Goal: Task Accomplishment & Management: Manage account settings

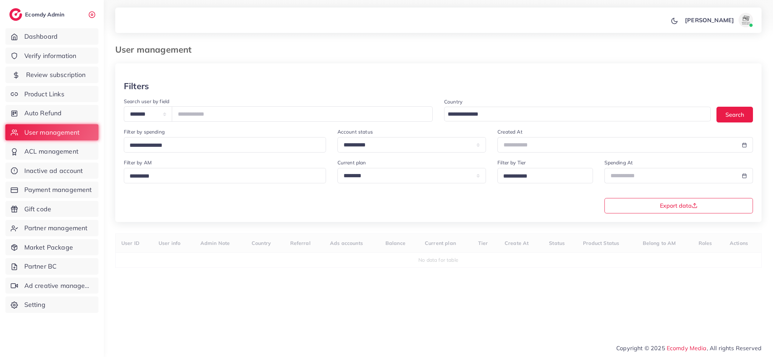
click at [46, 77] on span "Review subscription" at bounding box center [56, 74] width 60 height 9
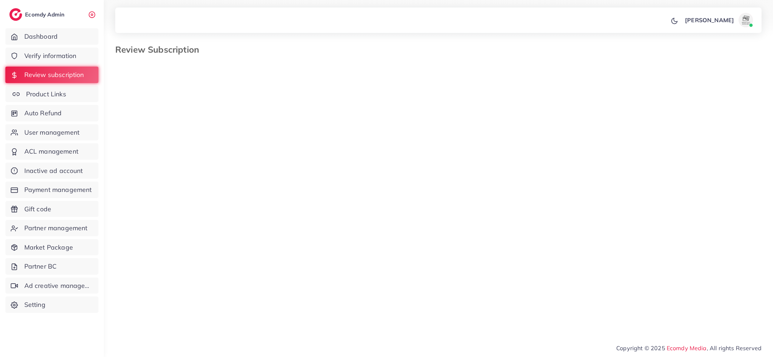
select select "*******"
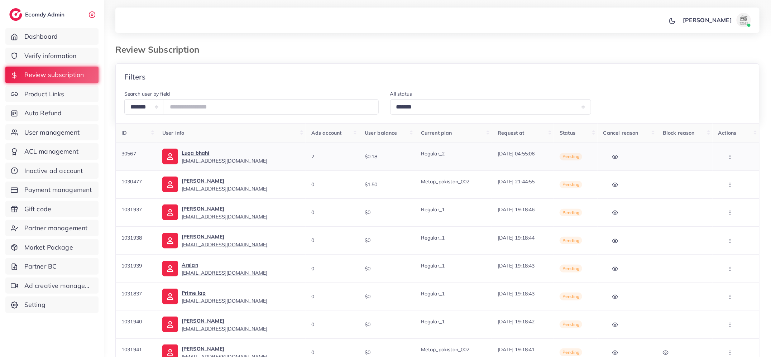
click at [739, 159] on button "button" at bounding box center [730, 157] width 25 height 16
click at [743, 188] on link "Skip" at bounding box center [728, 195] width 57 height 16
click at [732, 153] on button "button" at bounding box center [730, 157] width 25 height 16
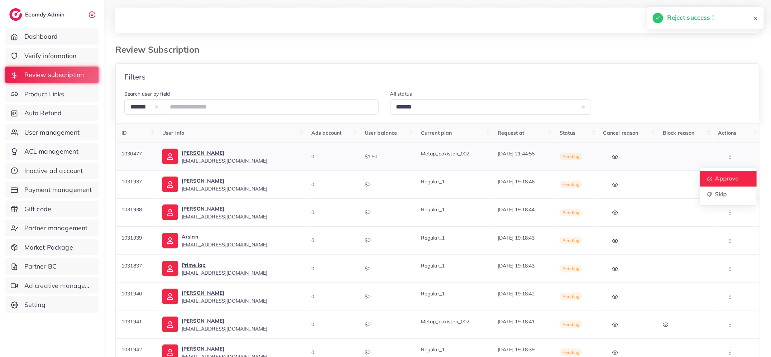
click at [732, 178] on span "Approve" at bounding box center [727, 178] width 24 height 7
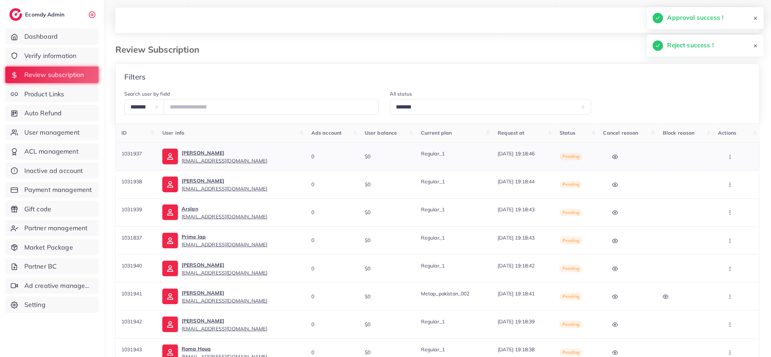
click at [735, 150] on button "button" at bounding box center [730, 157] width 25 height 16
click at [733, 174] on link "Approve" at bounding box center [728, 179] width 57 height 16
click at [735, 154] on button "button" at bounding box center [730, 157] width 25 height 16
click at [730, 178] on span "Approve" at bounding box center [726, 178] width 24 height 7
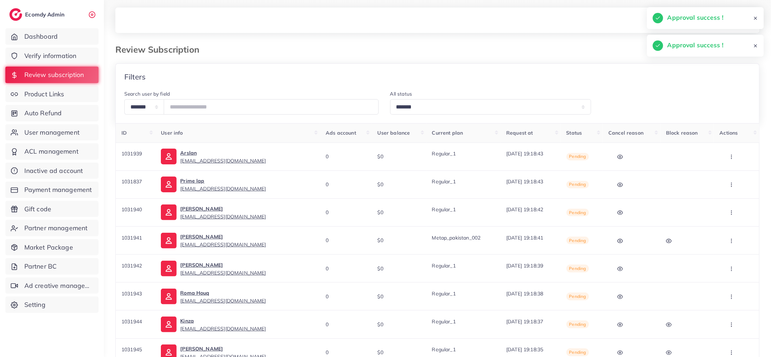
click at [733, 155] on icon "button" at bounding box center [731, 157] width 6 height 6
click at [730, 177] on span "Approve" at bounding box center [728, 178] width 24 height 7
click at [732, 154] on icon "button" at bounding box center [731, 157] width 6 height 6
click at [728, 177] on span "Approve" at bounding box center [728, 178] width 24 height 7
click at [737, 149] on button "button" at bounding box center [731, 157] width 25 height 16
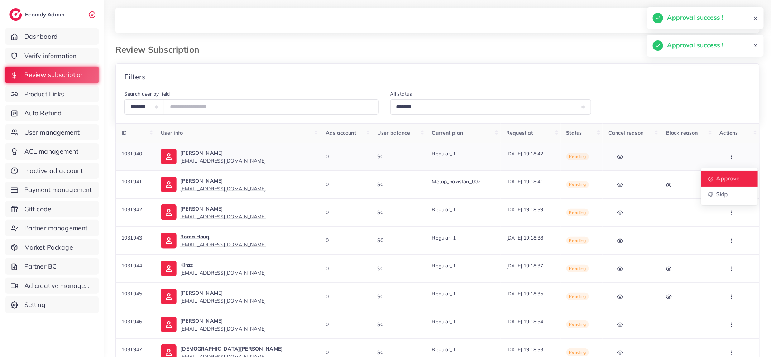
click at [734, 176] on span "Approve" at bounding box center [728, 178] width 24 height 7
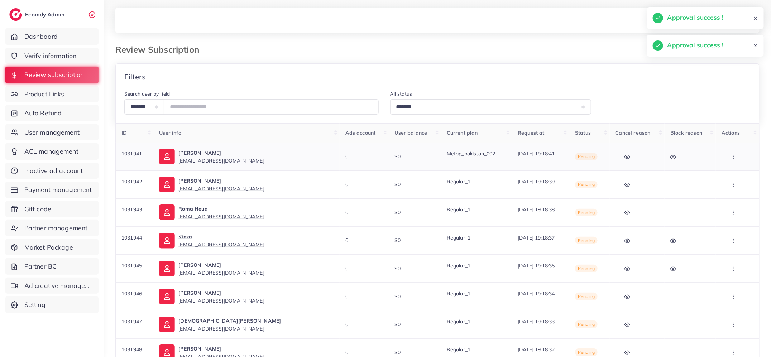
click at [731, 155] on icon "button" at bounding box center [733, 157] width 6 height 6
click at [731, 176] on span "Approve" at bounding box center [730, 178] width 24 height 7
click at [733, 153] on button "button" at bounding box center [733, 157] width 25 height 16
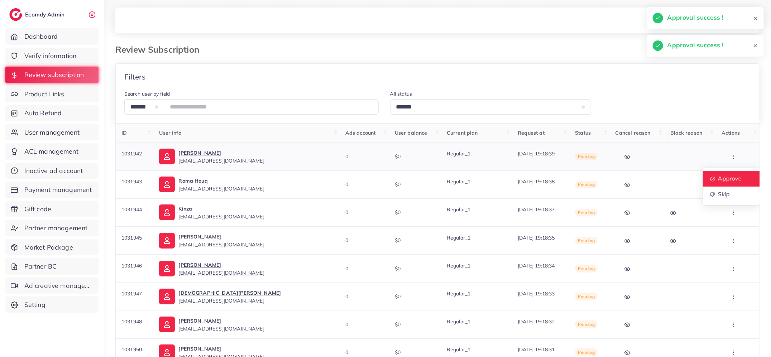
click at [730, 176] on span "Approve" at bounding box center [730, 178] width 24 height 7
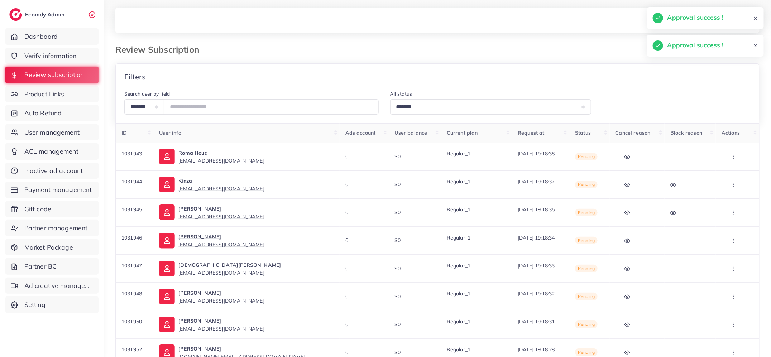
click at [730, 156] on icon "button" at bounding box center [733, 157] width 6 height 6
click at [729, 177] on span "Approve" at bounding box center [730, 178] width 24 height 7
click at [730, 157] on icon "button" at bounding box center [733, 157] width 6 height 6
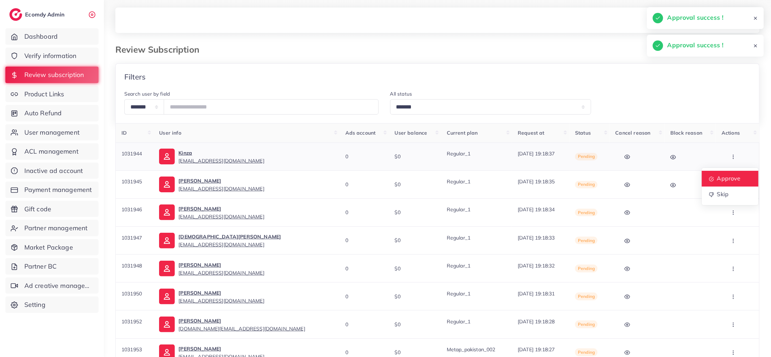
click at [729, 173] on link "Approve" at bounding box center [729, 179] width 57 height 16
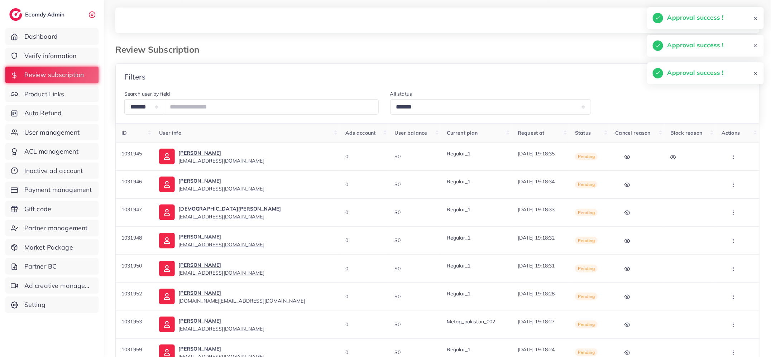
click at [735, 154] on button "button" at bounding box center [733, 157] width 25 height 16
click at [732, 177] on span "Approve" at bounding box center [729, 178] width 24 height 7
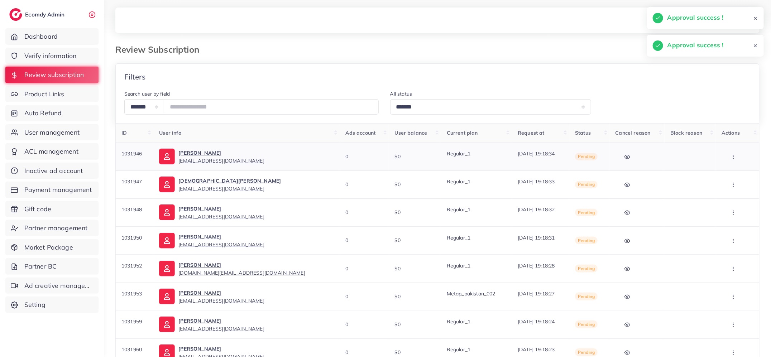
click at [737, 154] on button "button" at bounding box center [733, 157] width 25 height 16
click at [736, 178] on span "Approve" at bounding box center [729, 178] width 24 height 7
click at [734, 156] on icon "button" at bounding box center [733, 157] width 6 height 6
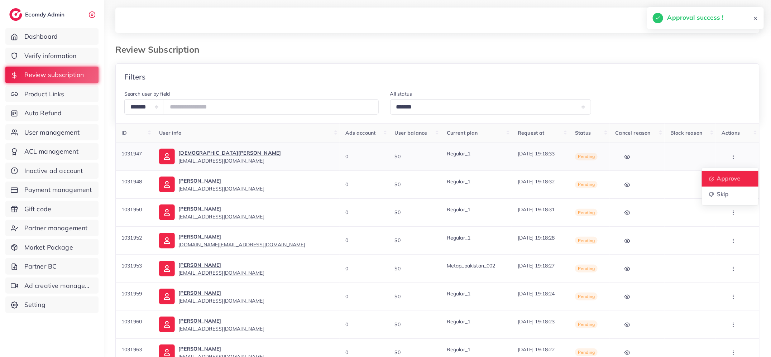
click at [732, 180] on span "Approve" at bounding box center [729, 178] width 24 height 7
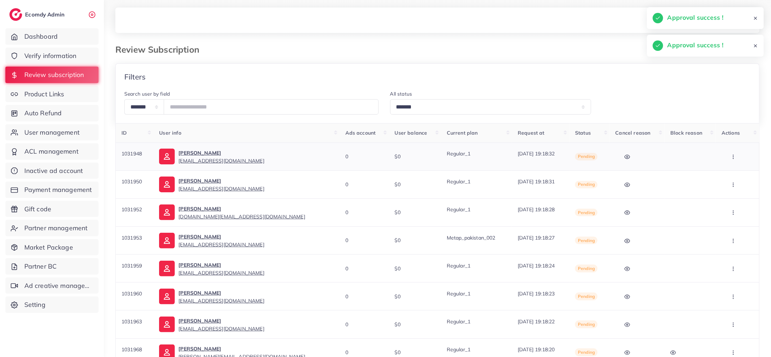
click at [731, 159] on icon "button" at bounding box center [733, 157] width 6 height 6
click at [729, 175] on span "Approve" at bounding box center [729, 178] width 24 height 7
click at [733, 154] on icon "button" at bounding box center [733, 157] width 6 height 6
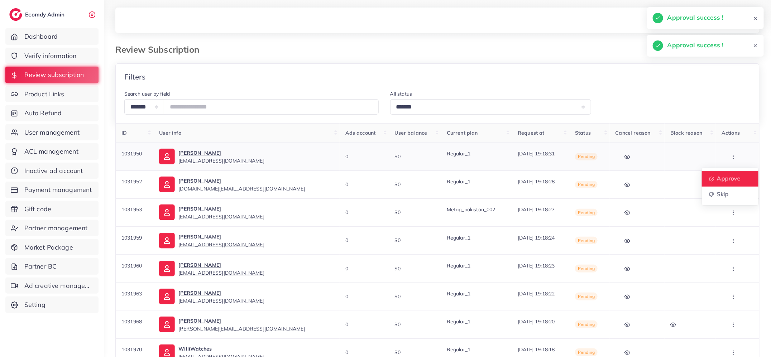
click at [730, 181] on span "Approve" at bounding box center [729, 178] width 24 height 7
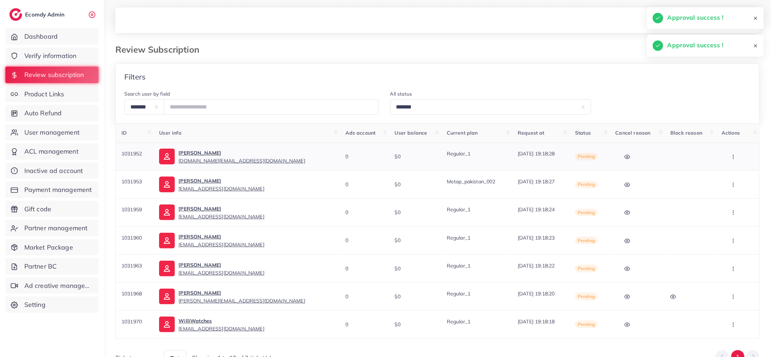
click at [731, 158] on icon "button" at bounding box center [733, 157] width 6 height 6
click at [730, 175] on span "Approve" at bounding box center [729, 178] width 24 height 7
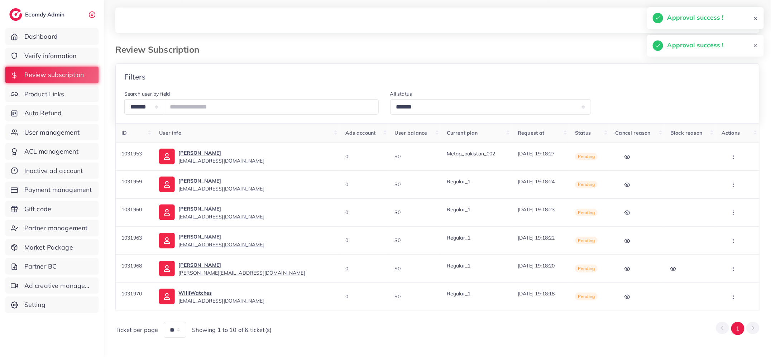
click at [734, 158] on icon "button" at bounding box center [733, 157] width 6 height 6
click at [732, 176] on span "Approve" at bounding box center [729, 178] width 24 height 7
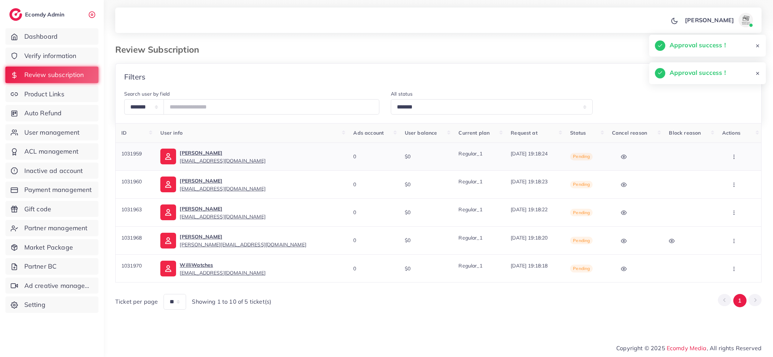
click at [731, 156] on icon "button" at bounding box center [734, 157] width 6 height 6
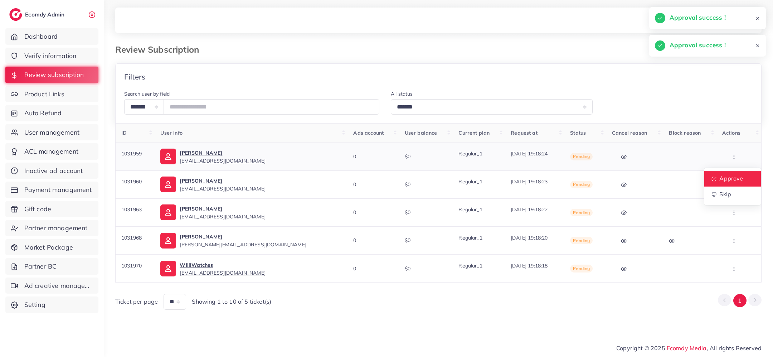
click at [730, 174] on link "Approve" at bounding box center [733, 179] width 57 height 16
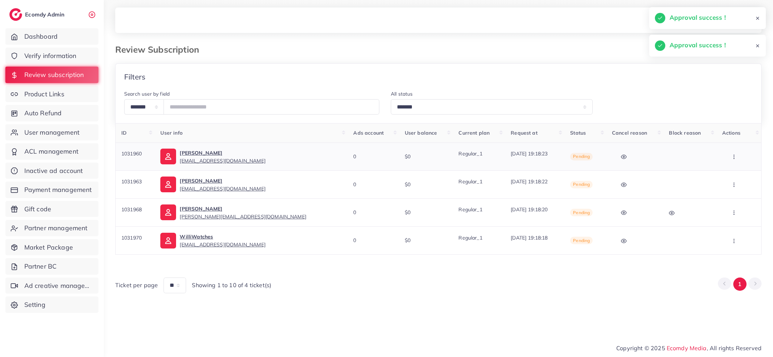
click at [736, 156] on button "button" at bounding box center [735, 157] width 25 height 16
click at [733, 174] on link "Approve" at bounding box center [733, 179] width 57 height 16
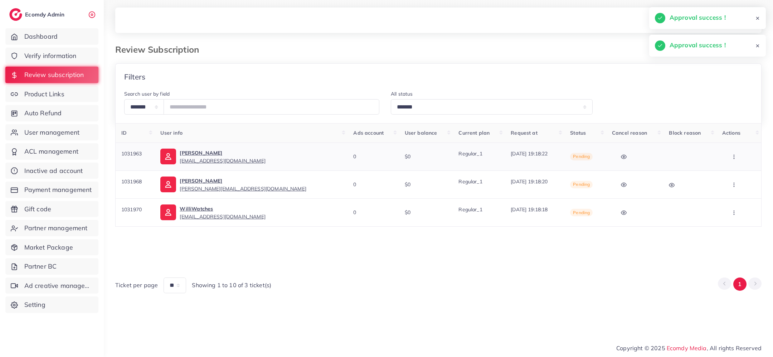
click at [735, 158] on button "button" at bounding box center [735, 157] width 25 height 16
click at [733, 175] on span "Approve" at bounding box center [734, 178] width 24 height 7
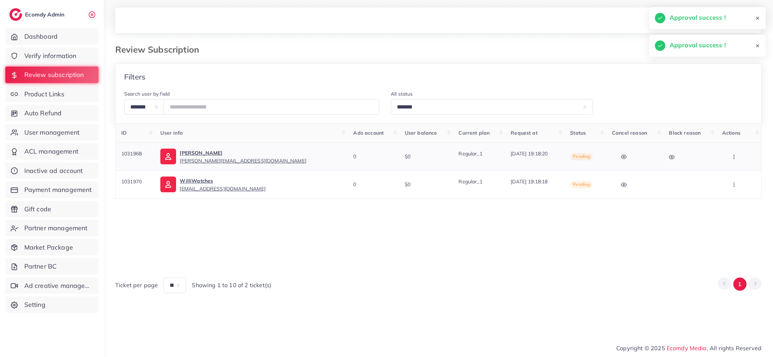
click at [731, 158] on icon "button" at bounding box center [734, 157] width 6 height 6
click at [731, 174] on link "Approve" at bounding box center [735, 179] width 57 height 16
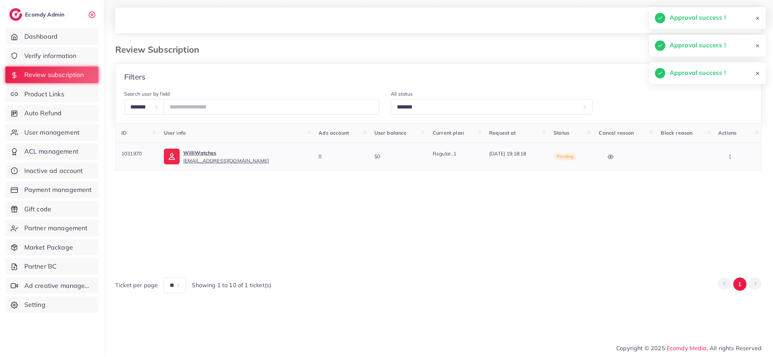
click at [729, 152] on button "button" at bounding box center [731, 157] width 25 height 16
click at [729, 173] on link "Approve" at bounding box center [732, 179] width 57 height 16
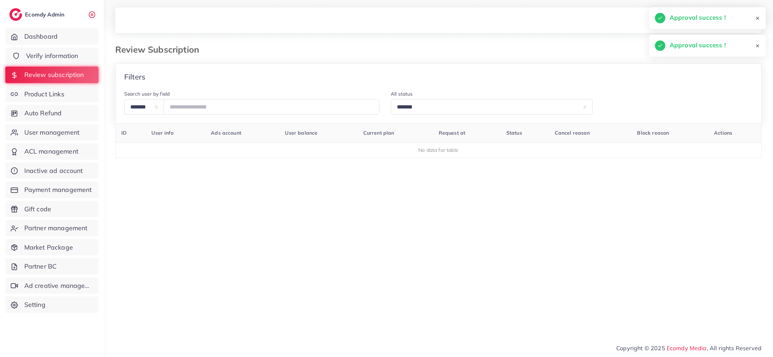
click at [76, 51] on span "Verify information" at bounding box center [52, 55] width 52 height 9
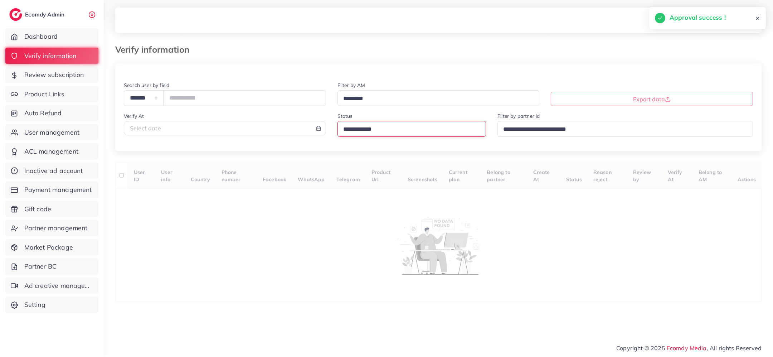
click at [378, 132] on input "Search for option" at bounding box center [409, 129] width 136 height 11
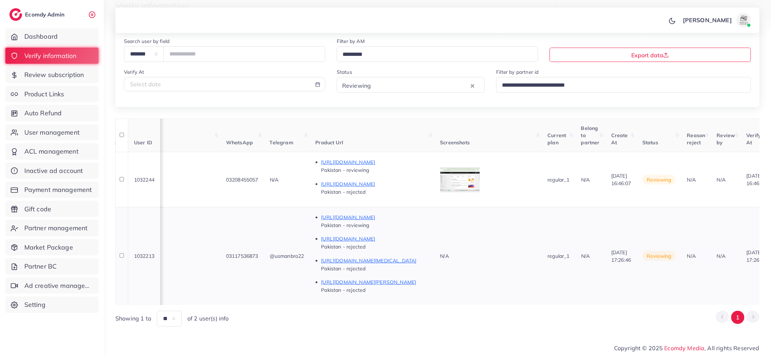
scroll to position [0, 303]
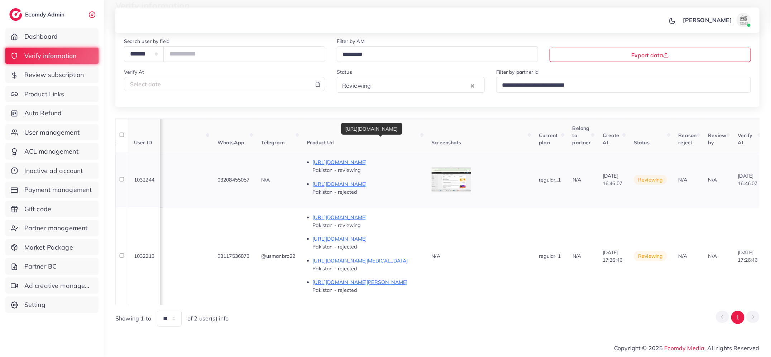
click at [405, 158] on p "[URL][DOMAIN_NAME]" at bounding box center [366, 162] width 107 height 9
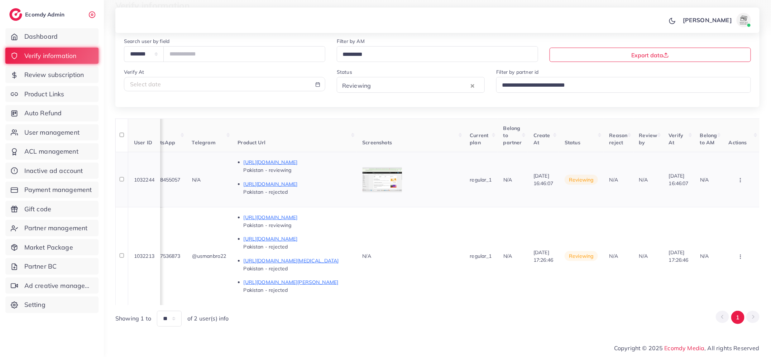
click at [742, 177] on icon "button" at bounding box center [740, 180] width 6 height 6
click at [728, 211] on link "Reject" at bounding box center [728, 217] width 57 height 16
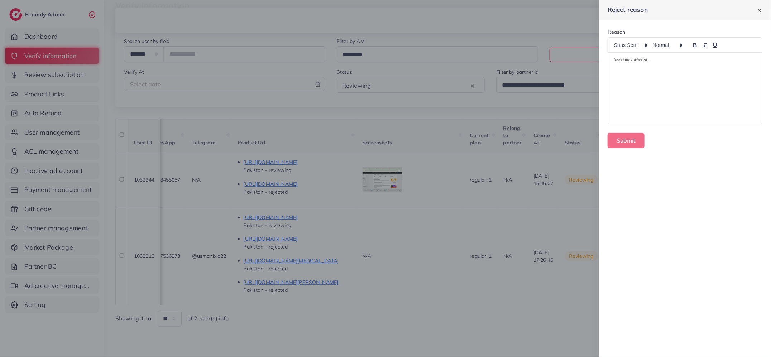
click at [704, 78] on div at bounding box center [685, 88] width 154 height 71
click at [629, 140] on button "Submit" at bounding box center [625, 140] width 37 height 15
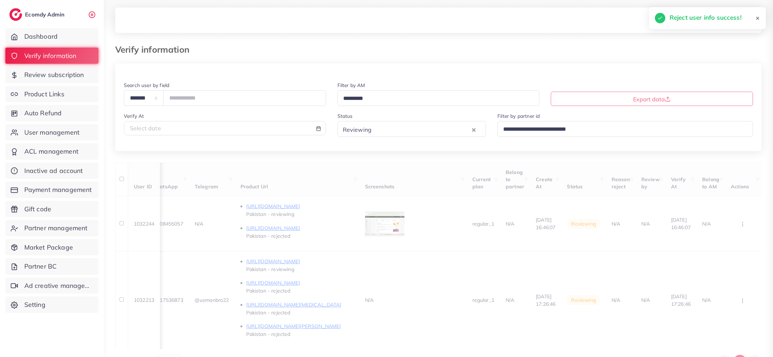
scroll to position [0, 393]
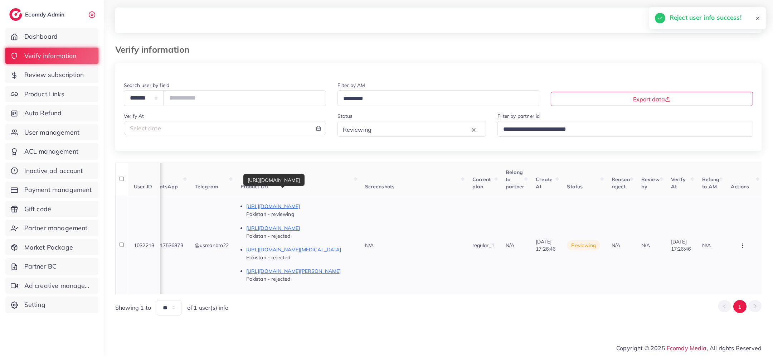
click at [281, 208] on p "[URL][DOMAIN_NAME]" at bounding box center [299, 206] width 107 height 9
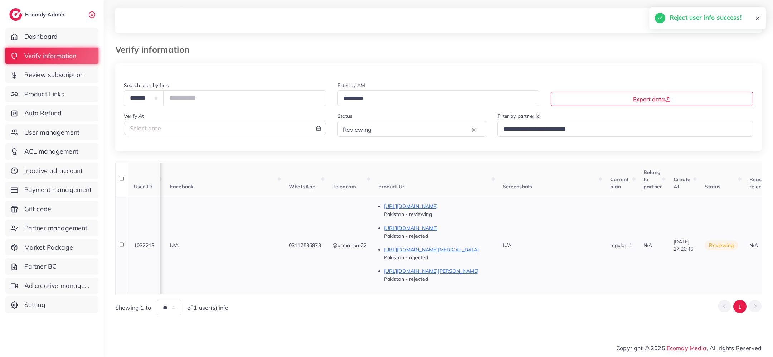
scroll to position [0, 0]
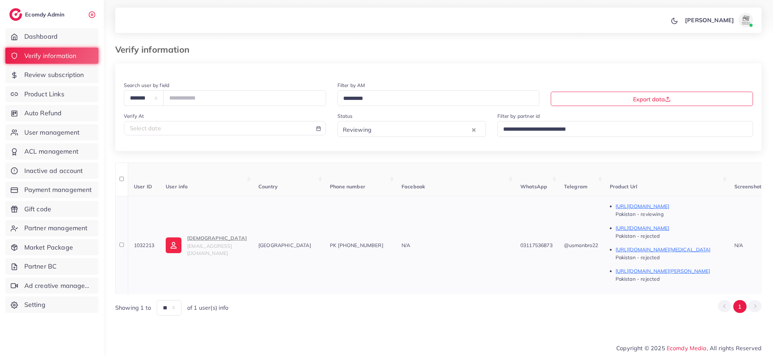
click at [195, 242] on p "[DEMOGRAPHIC_DATA]" at bounding box center [217, 238] width 60 height 9
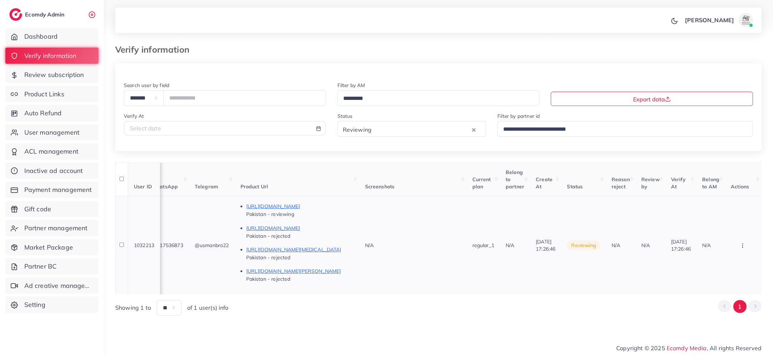
click at [746, 242] on button "button" at bounding box center [743, 245] width 25 height 16
click at [733, 189] on link "Approve" at bounding box center [731, 192] width 57 height 16
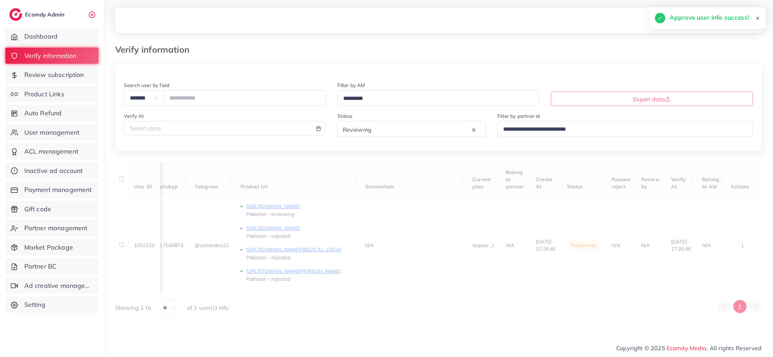
scroll to position [0, 0]
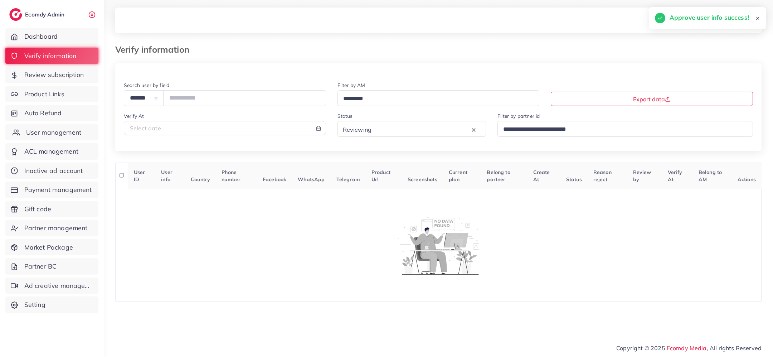
click at [62, 130] on span "User management" at bounding box center [53, 132] width 55 height 9
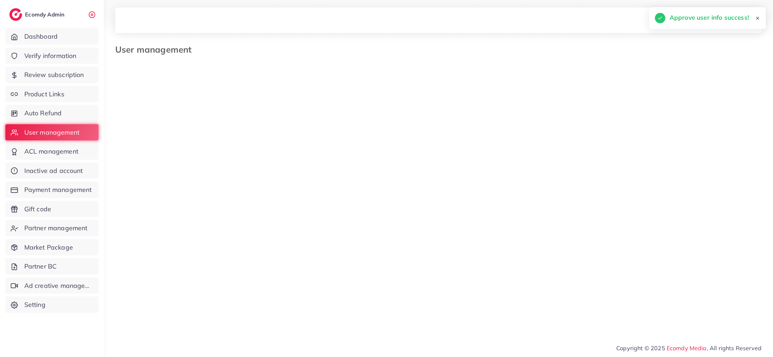
select select "*"
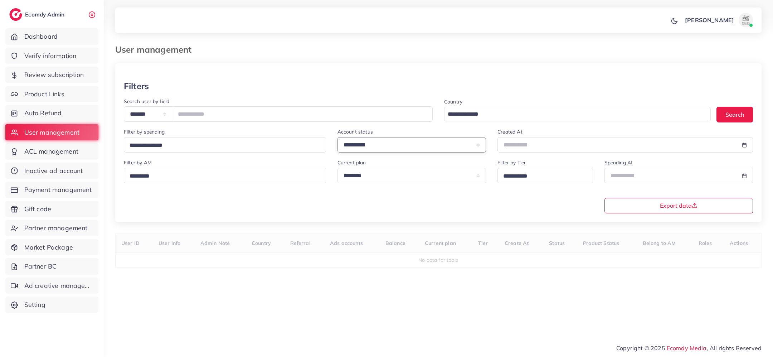
click at [407, 146] on select "**********" at bounding box center [412, 144] width 149 height 15
select select "*******"
click at [511, 146] on body "**********" at bounding box center [386, 178] width 773 height 357
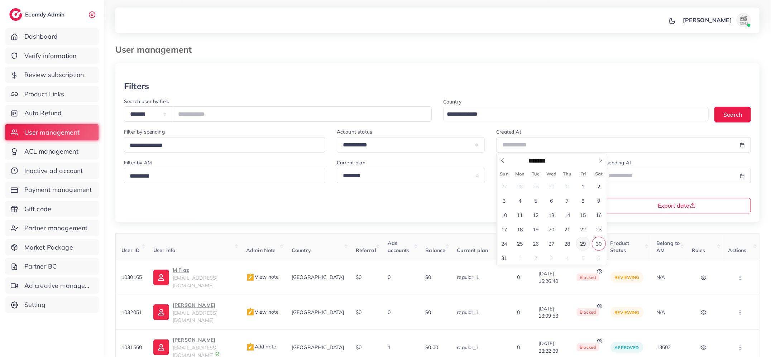
click at [581, 243] on span "29" at bounding box center [583, 244] width 14 height 14
click at [595, 244] on span "30" at bounding box center [598, 244] width 14 height 14
type input "**********"
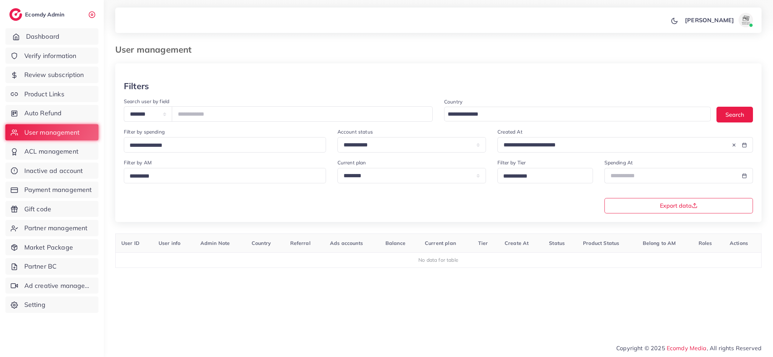
click at [66, 34] on link "Dashboard" at bounding box center [51, 36] width 93 height 16
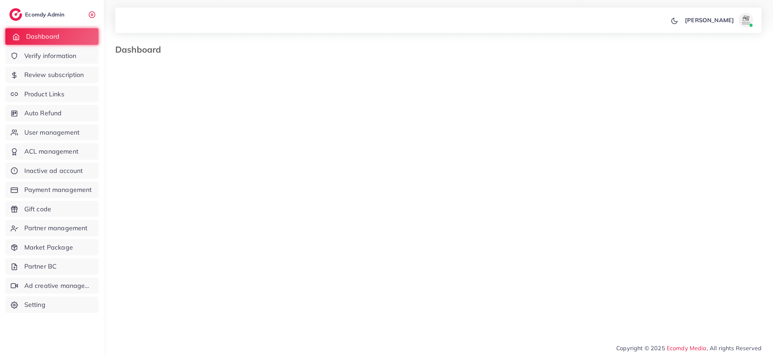
select select "*"
select select "****"
select select "*"
select select "****"
select select "*"
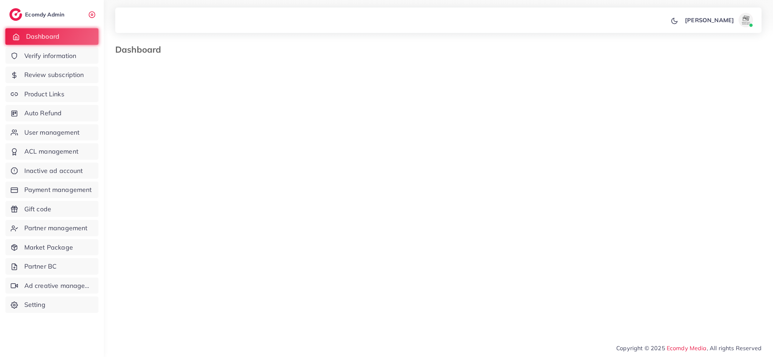
select select "****"
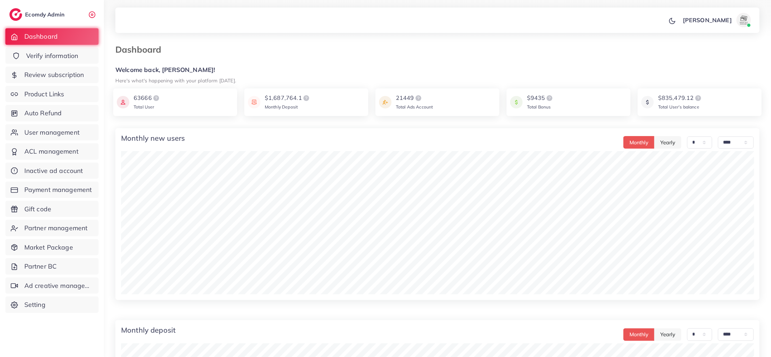
click at [73, 57] on span "Verify information" at bounding box center [52, 55] width 52 height 9
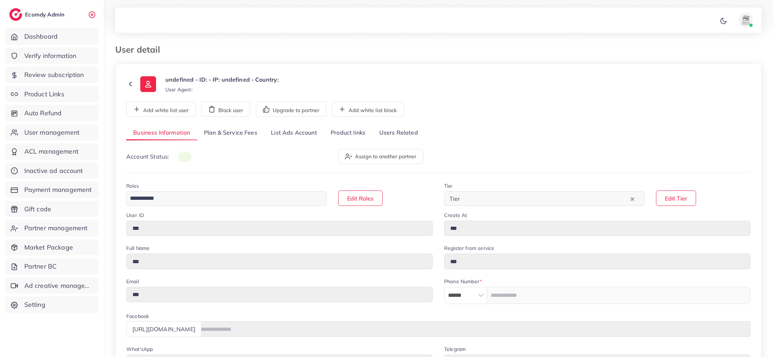
type input "*******"
type input "**********"
type input "********"
type input "**********"
type input "******"
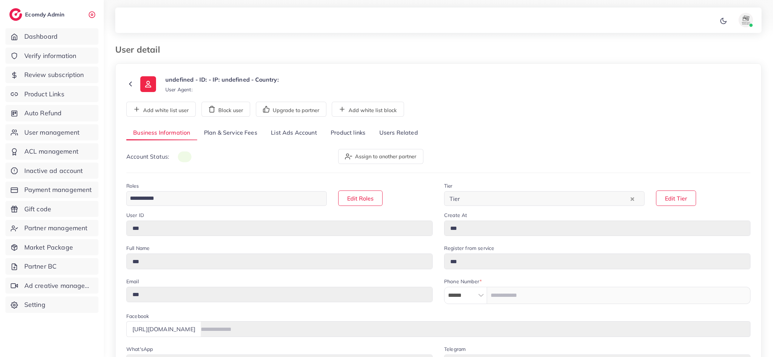
type input "**********"
select select "********"
click at [338, 133] on link "Product links" at bounding box center [348, 132] width 48 height 15
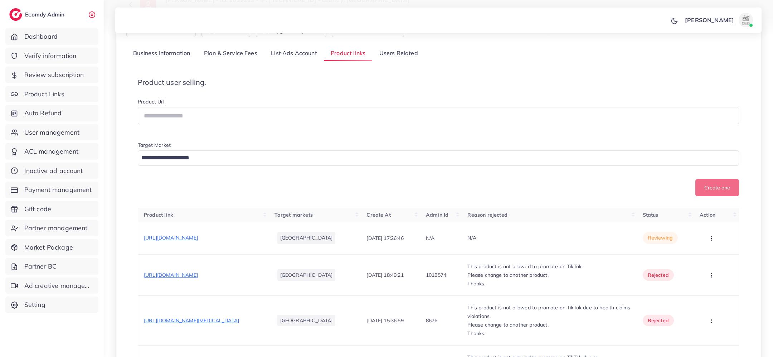
scroll to position [107, 0]
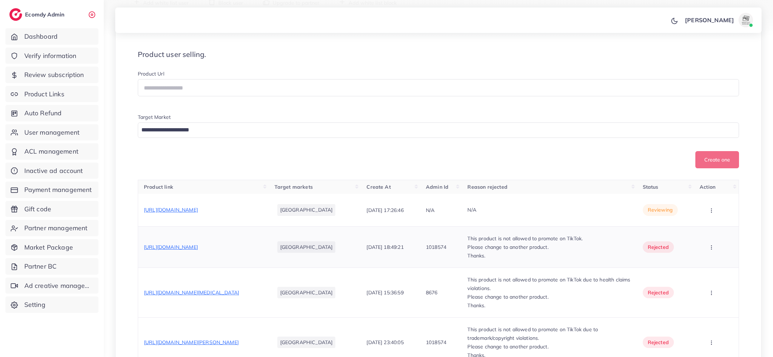
click at [198, 244] on span "[URL][DOMAIN_NAME]" at bounding box center [171, 247] width 54 height 6
